Goal: Task Accomplishment & Management: Use online tool/utility

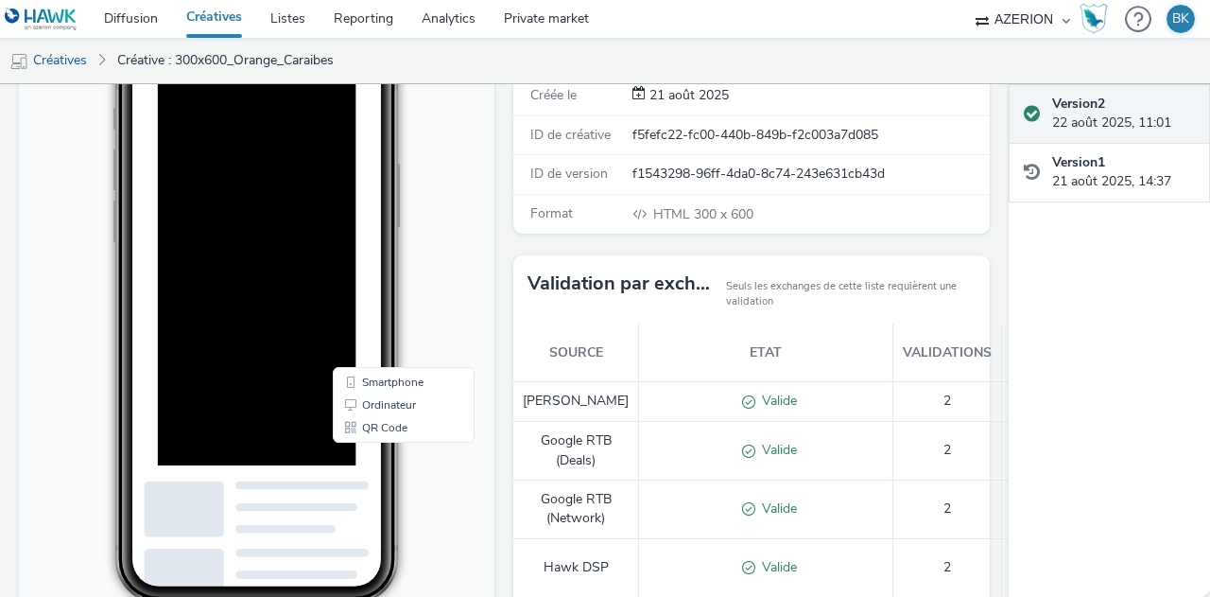
scroll to position [17, 0]
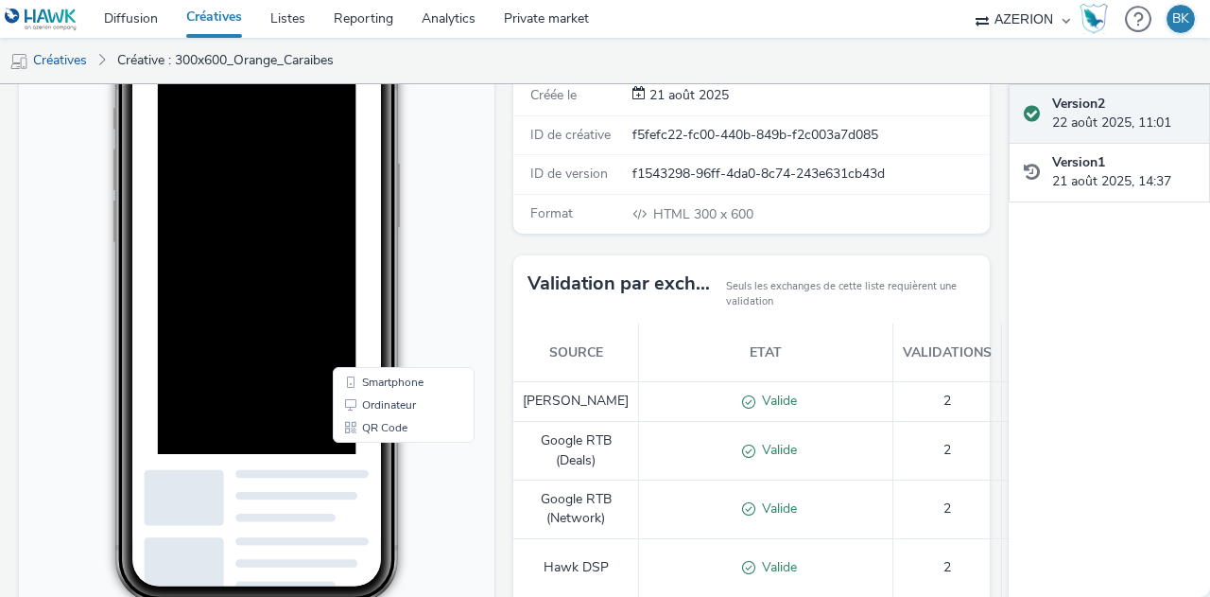
drag, startPoint x: 271, startPoint y: 315, endPoint x: 266, endPoint y: 379, distance: 64.5
drag, startPoint x: 128, startPoint y: 304, endPoint x: 72, endPoint y: 220, distance: 100.2
click at [72, 220] on body "11:28 Smartphone Ordinateur QR Code" at bounding box center [257, 367] width 476 height 775
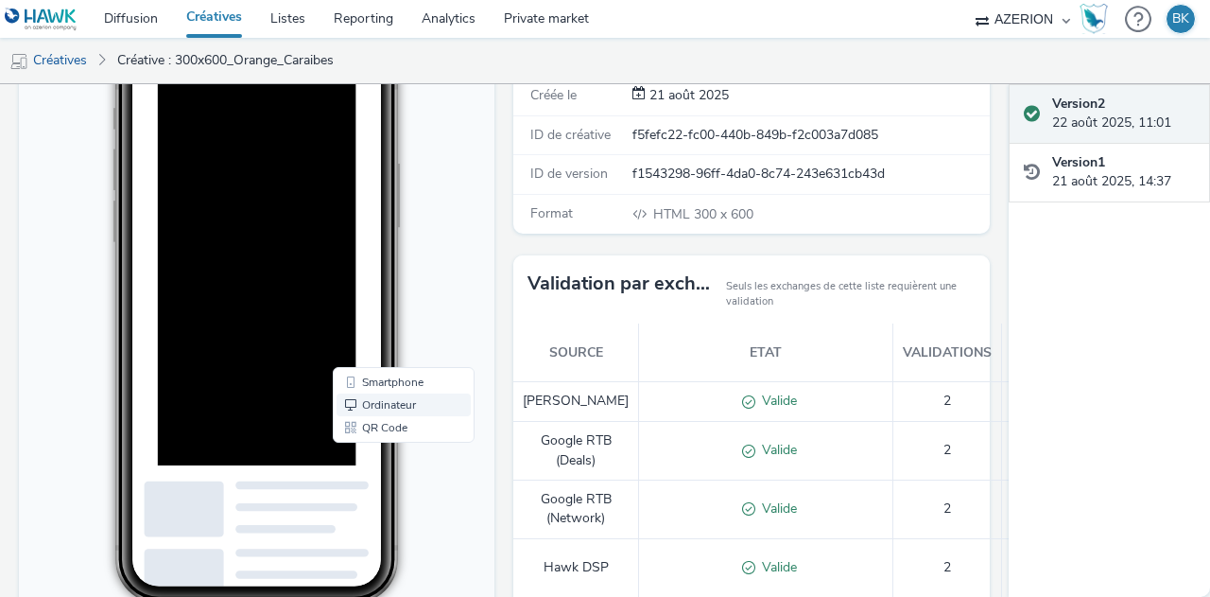
click at [390, 402] on link "Ordinateur" at bounding box center [404, 405] width 134 height 23
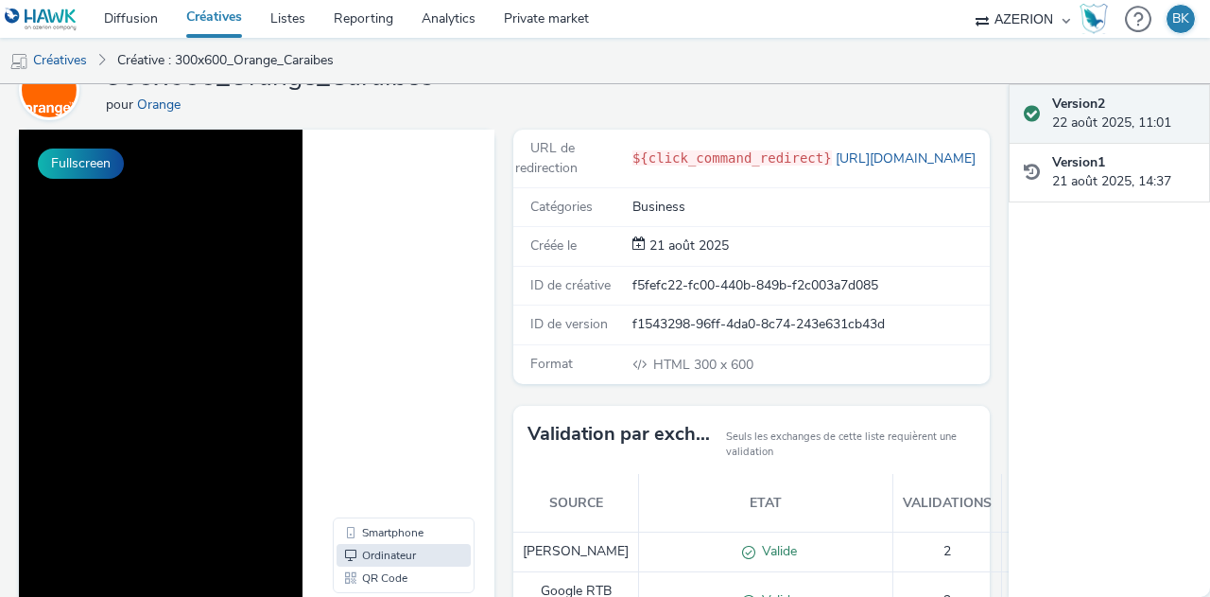
scroll to position [102, 0]
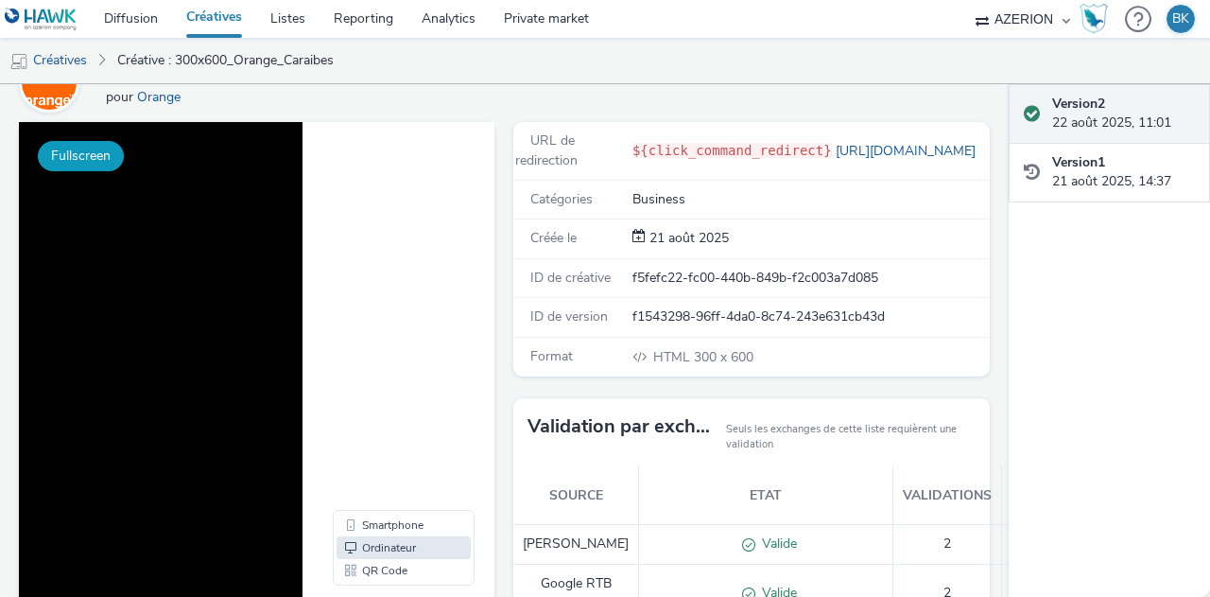
click at [88, 147] on button "Fullscreen" at bounding box center [81, 156] width 86 height 30
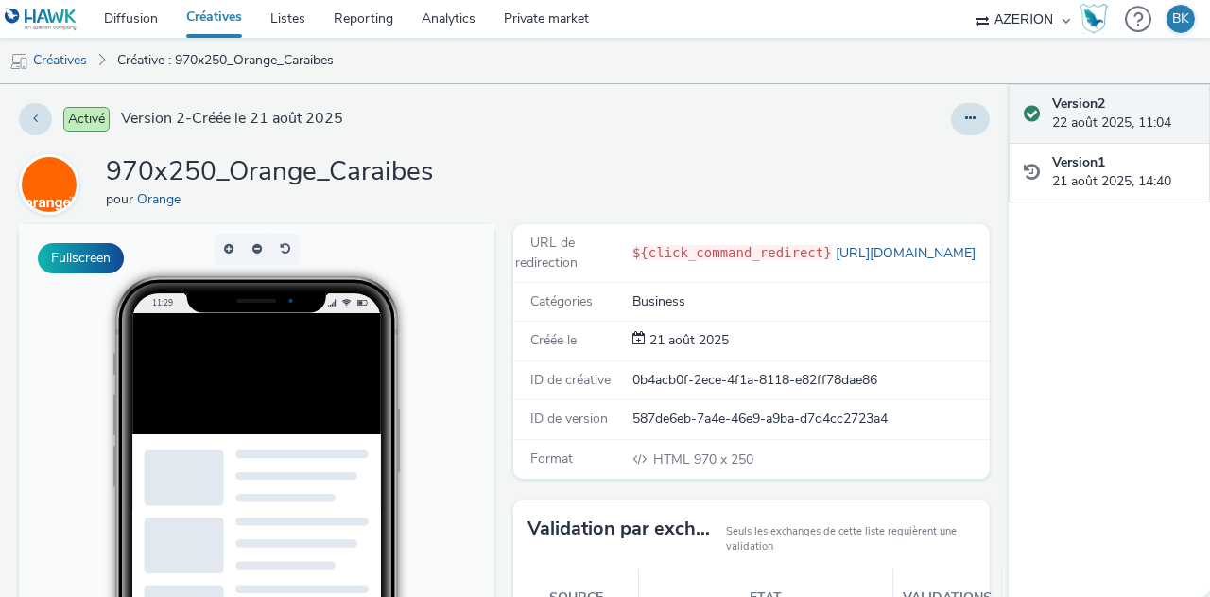
scroll to position [70, 0]
click at [100, 262] on button "Fullscreen" at bounding box center [81, 258] width 86 height 30
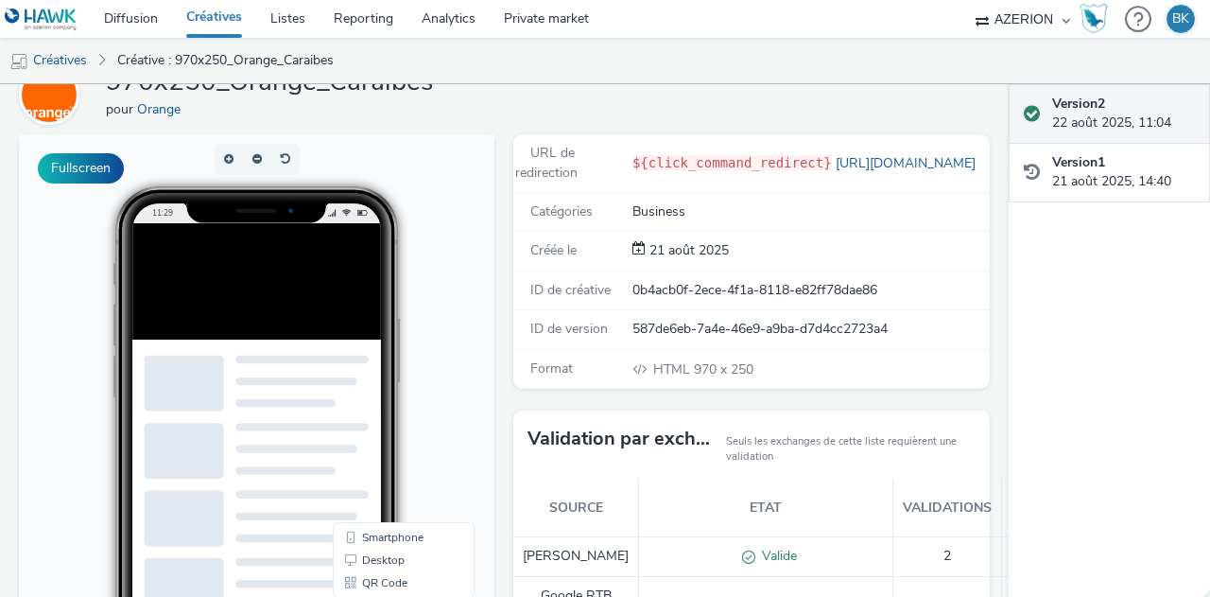
scroll to position [91, 0]
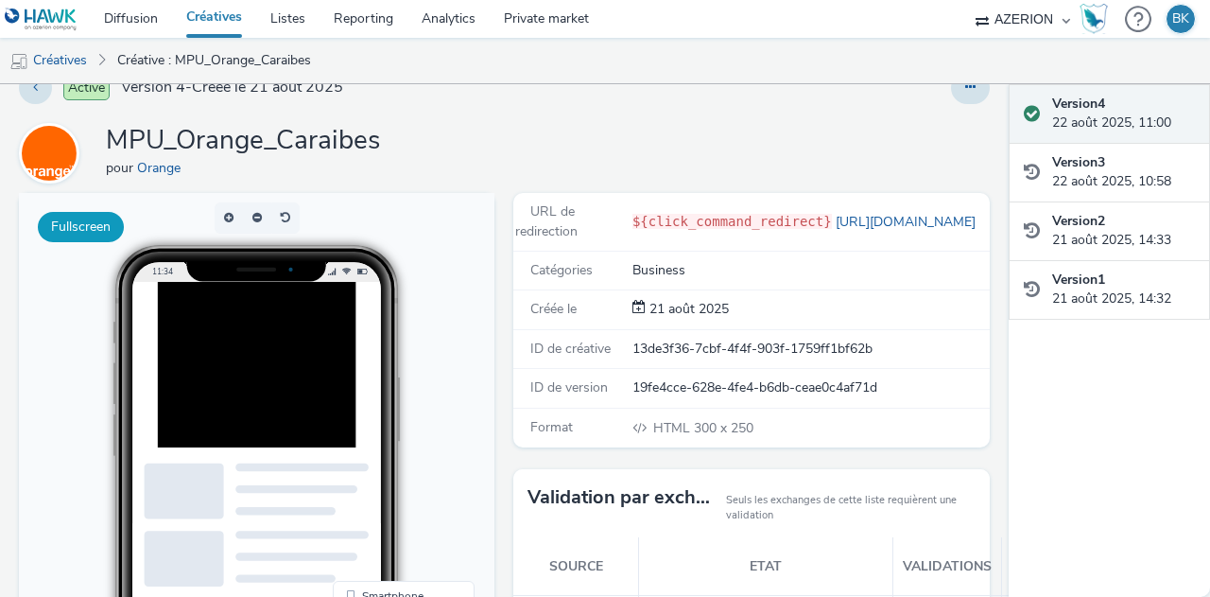
click at [98, 231] on button "Fullscreen" at bounding box center [81, 227] width 86 height 30
